Goal: Find contact information: Find contact information

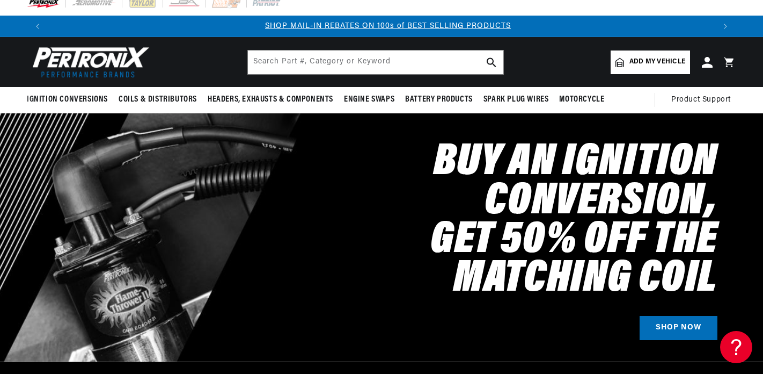
scroll to position [0, 667]
click at [706, 65] on icon at bounding box center [707, 61] width 11 height 11
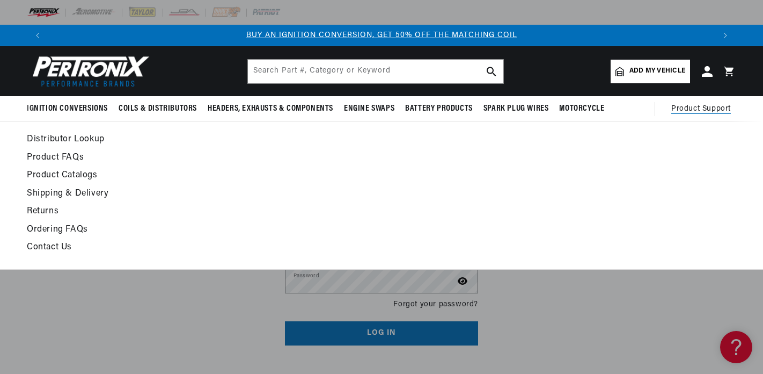
click at [704, 109] on span "Product Support" at bounding box center [702, 109] width 60 height 12
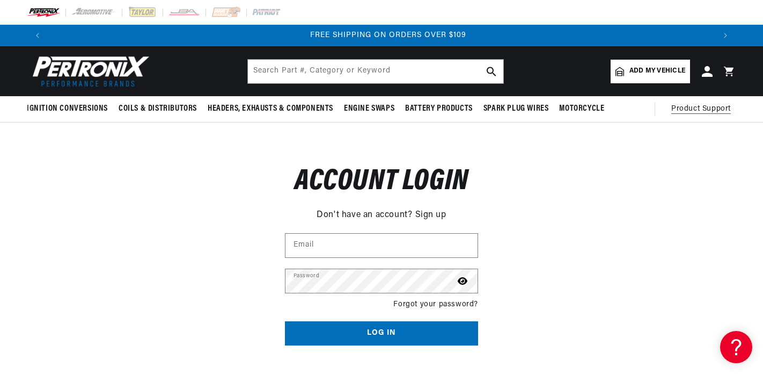
scroll to position [0, 1333]
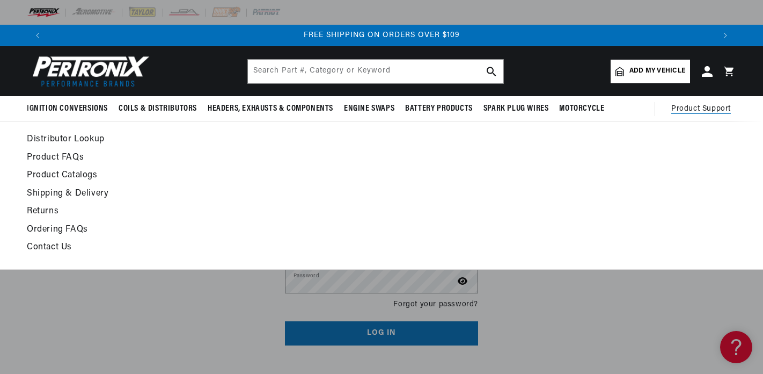
click at [59, 249] on link "Contact Us" at bounding box center [286, 247] width 518 height 15
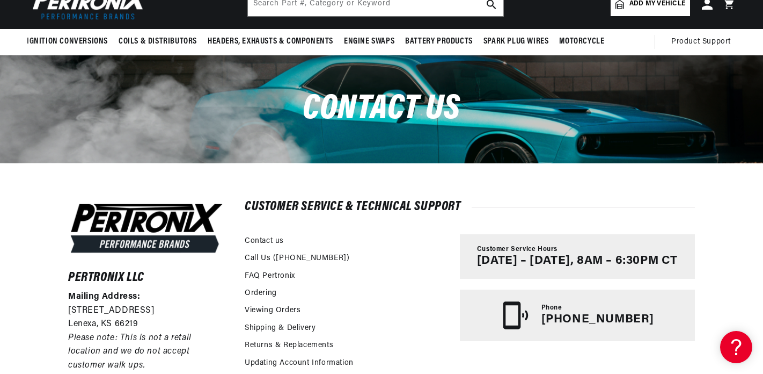
scroll to position [0, 1333]
